Goal: Find specific page/section: Find specific page/section

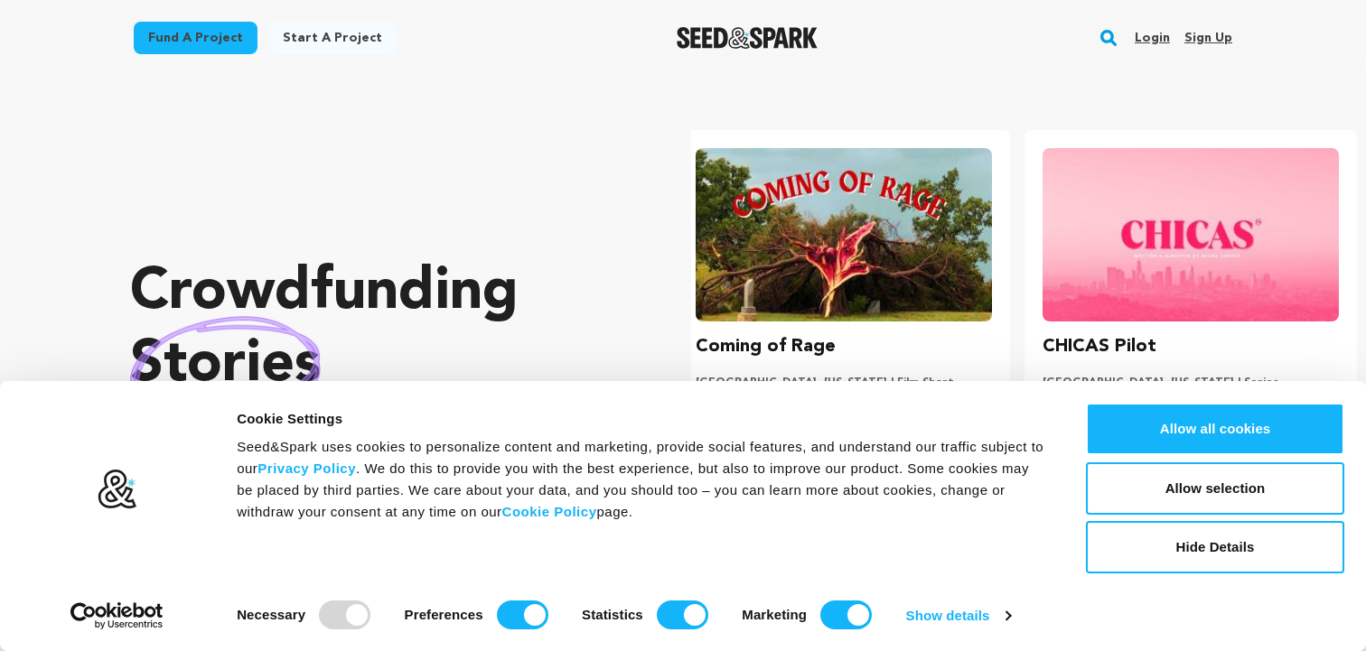
scroll to position [0, 361]
click at [1194, 548] on button "Hide Details" at bounding box center [1215, 547] width 258 height 52
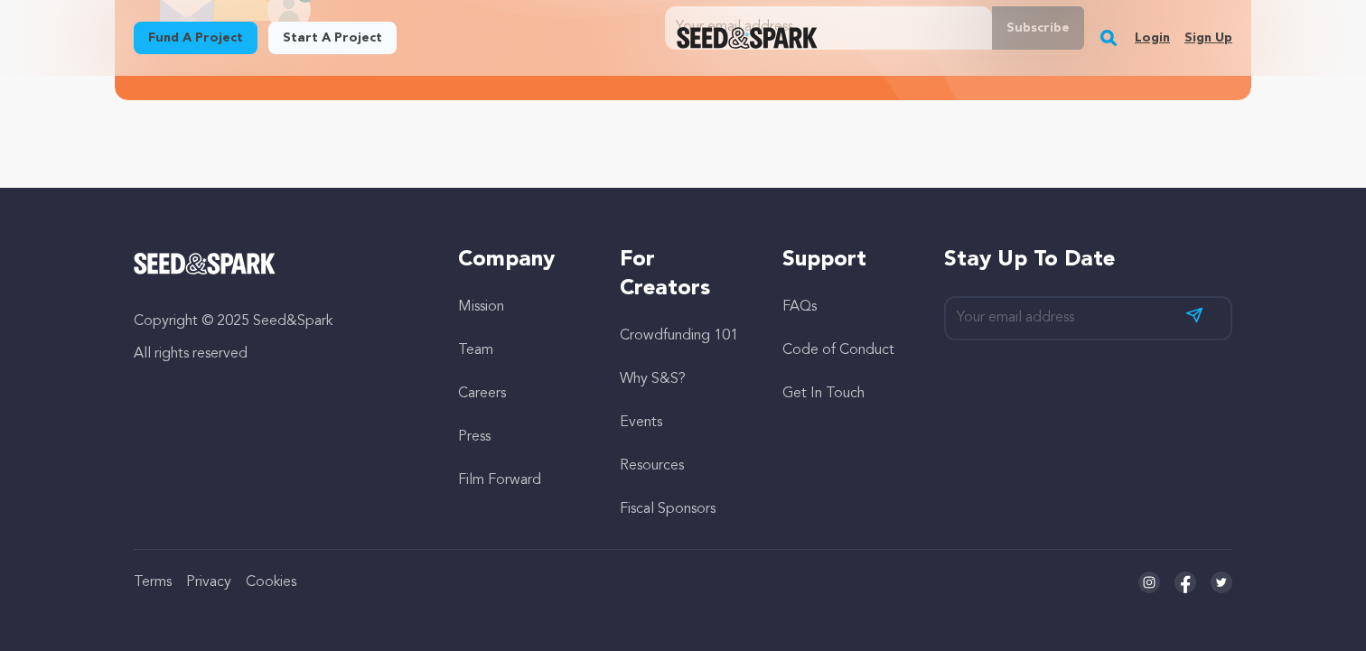
scroll to position [0, 0]
click at [482, 397] on link "Careers" at bounding box center [482, 394] width 48 height 14
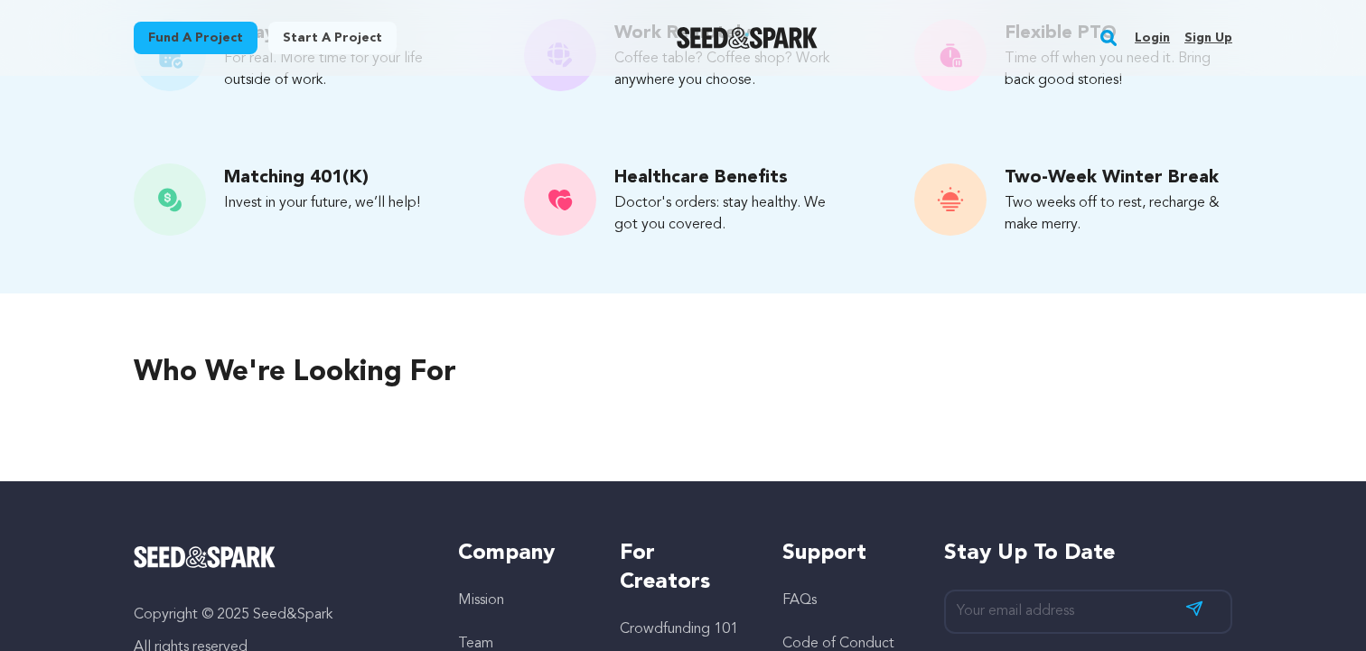
scroll to position [616, 0]
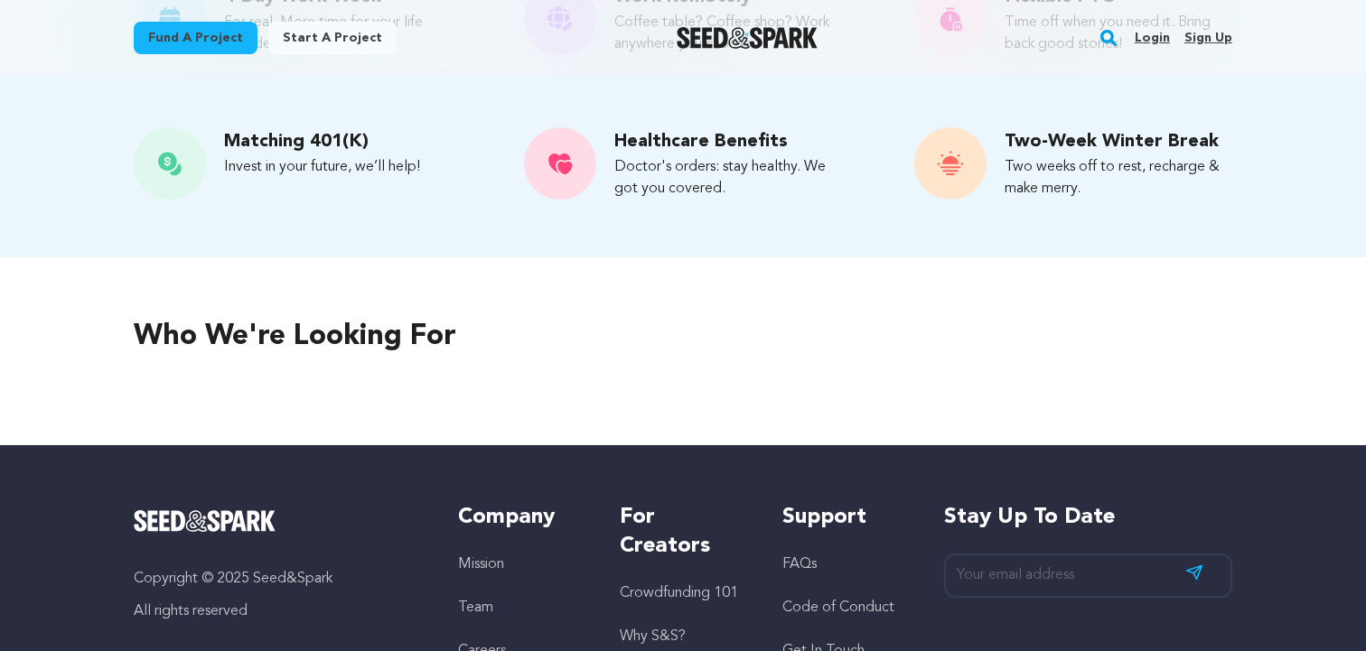
click at [459, 361] on div "Who we're looking for" at bounding box center [683, 352] width 1157 height 188
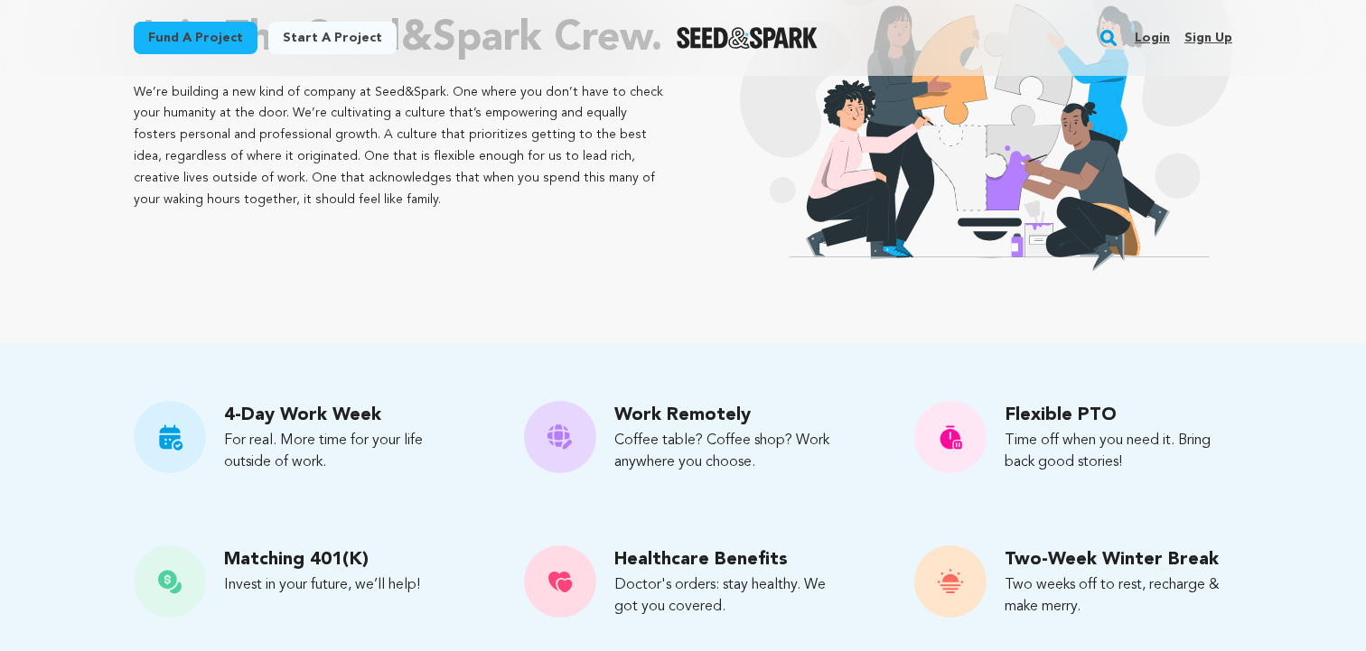
scroll to position [874, 0]
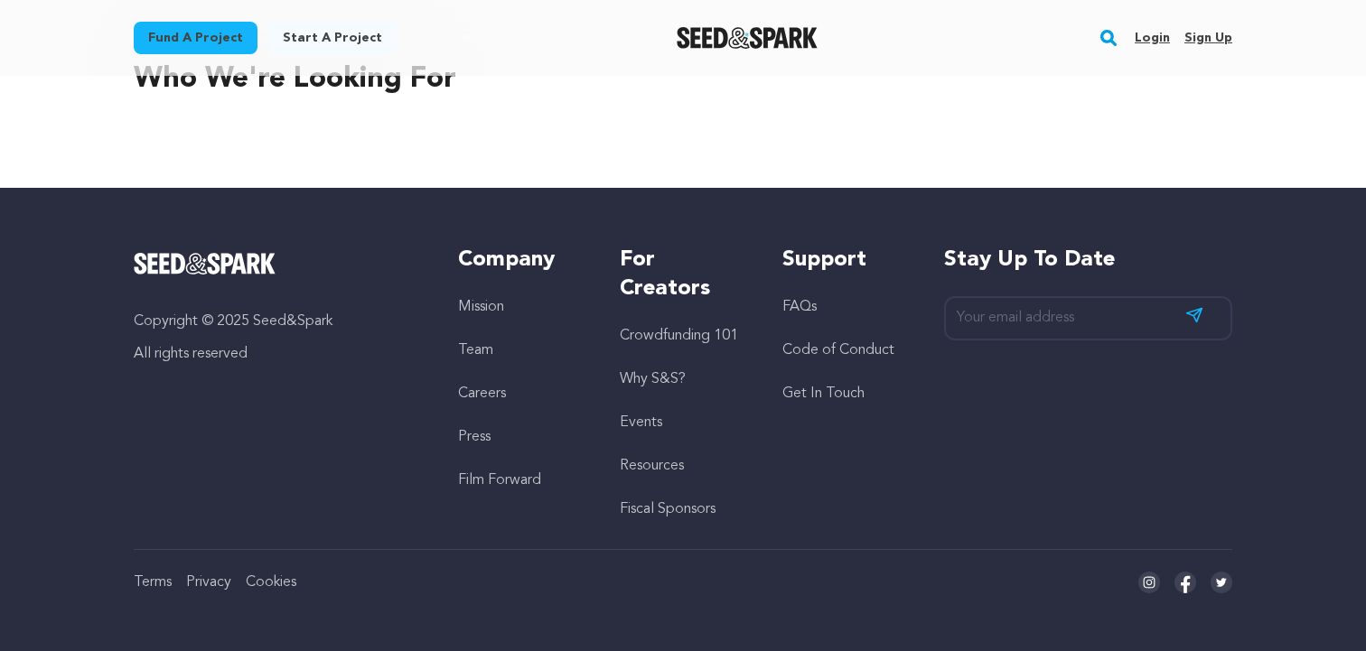
click at [493, 386] on li "Careers" at bounding box center [521, 394] width 126 height 22
click at [493, 389] on link "Careers" at bounding box center [482, 394] width 48 height 14
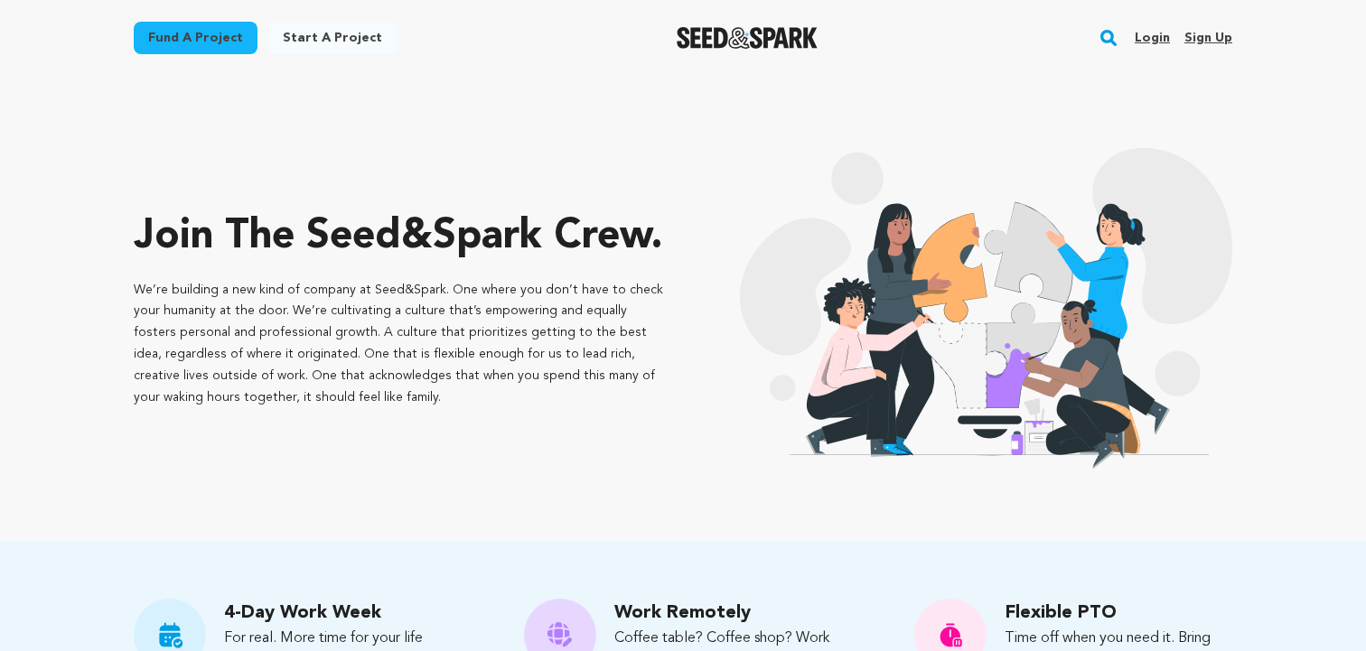
scroll to position [874, 0]
